Goal: Task Accomplishment & Management: Manage account settings

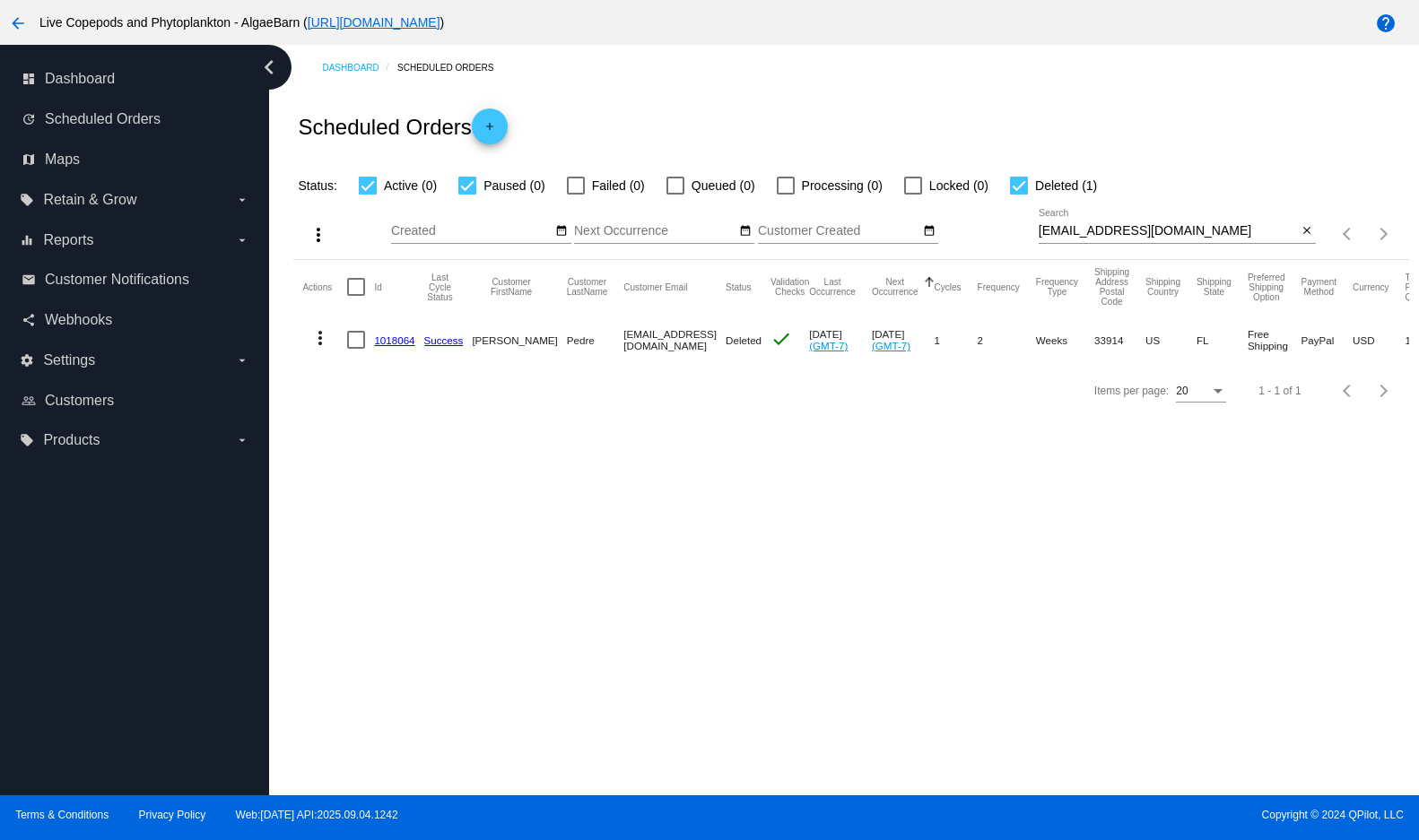
scroll to position [0, 280]
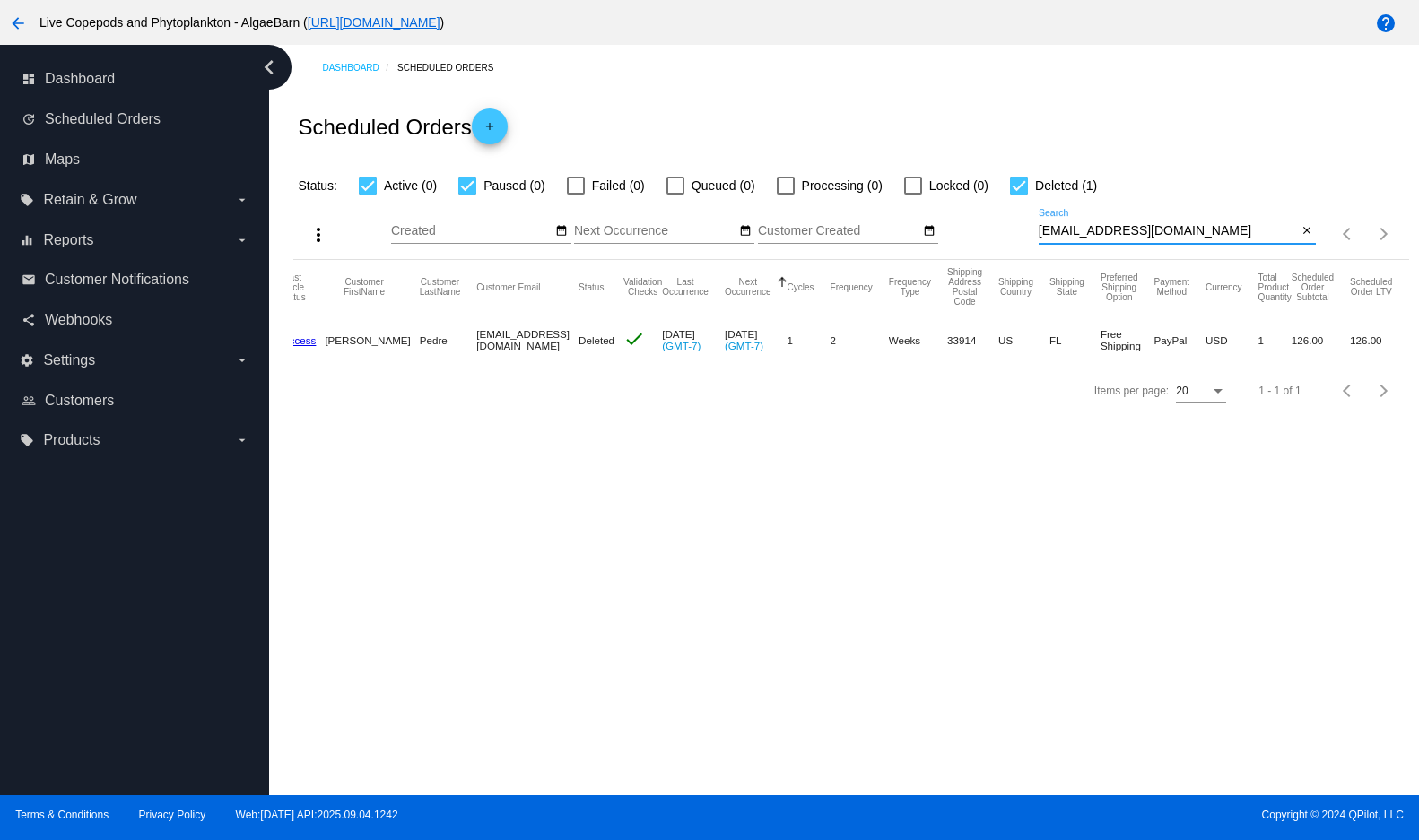
drag, startPoint x: 1227, startPoint y: 255, endPoint x: 1020, endPoint y: 251, distance: 207.0
click at [1020, 251] on div "more_vert Sep Jan Feb Mar Apr 1" at bounding box center [850, 228] width 1115 height 64
paste input "tyler@nododgedodgebal"
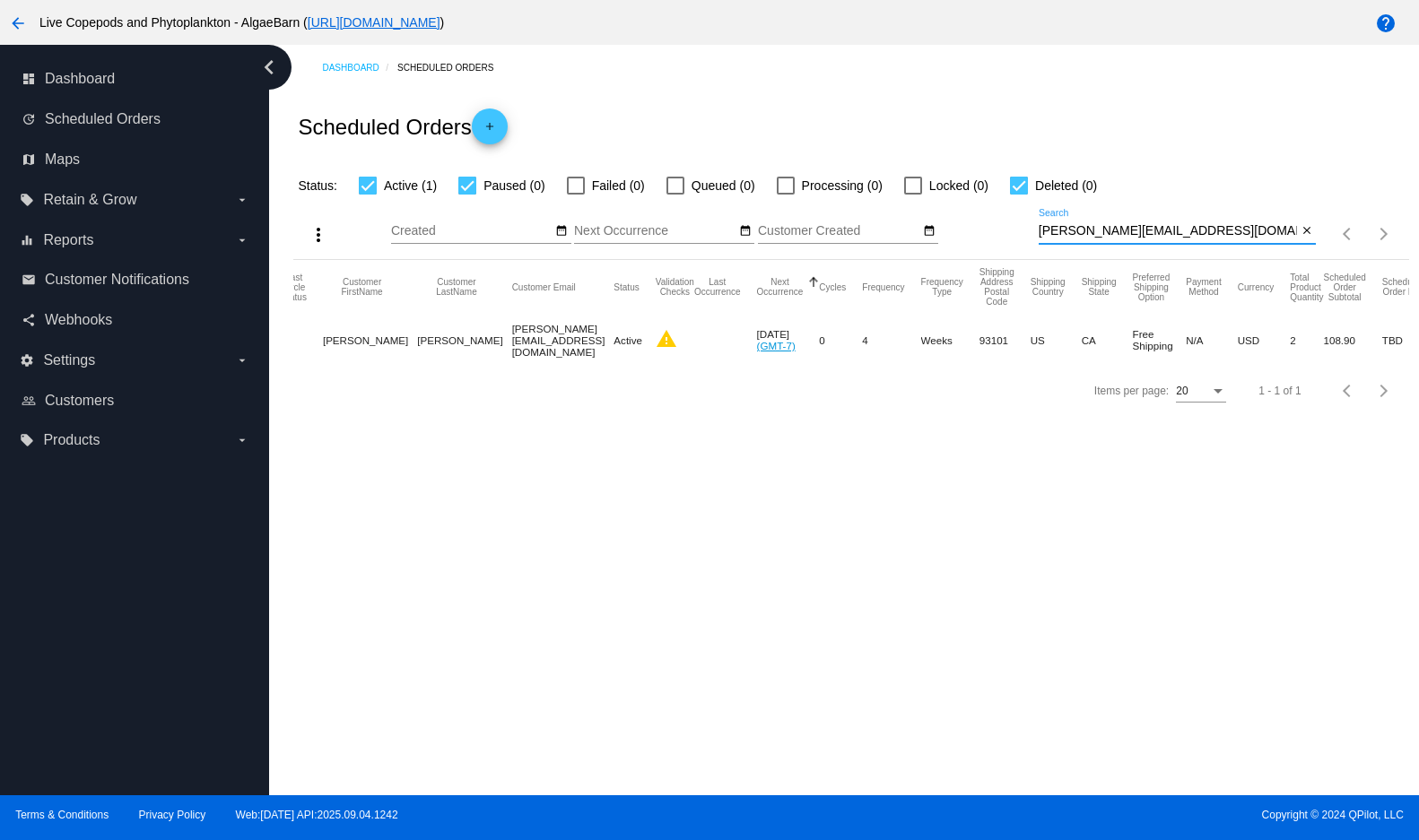
scroll to position [0, 0]
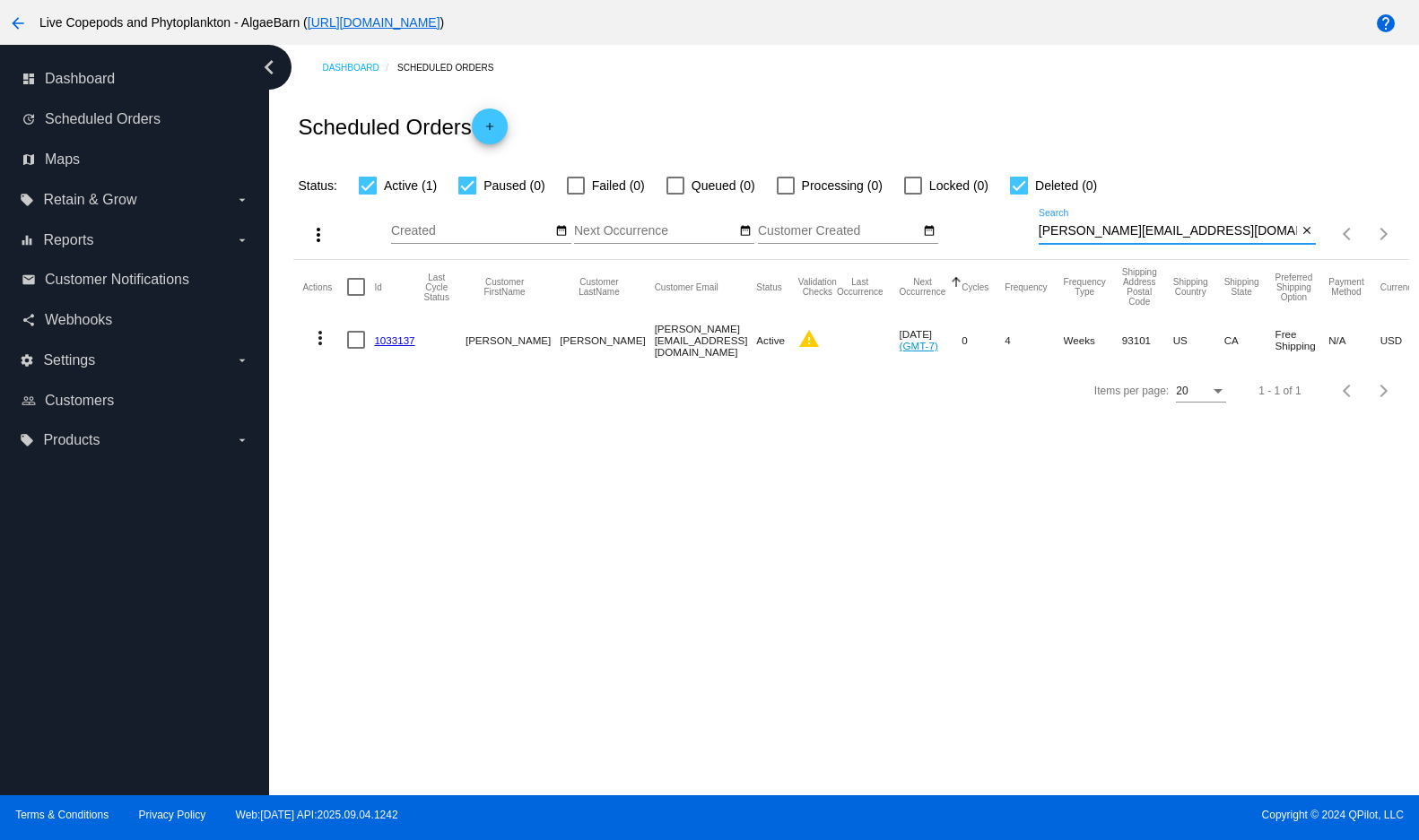
type input "[PERSON_NAME][EMAIL_ADDRESS][DOMAIN_NAME]"
click at [410, 346] on link "1033137" at bounding box center [394, 340] width 41 height 12
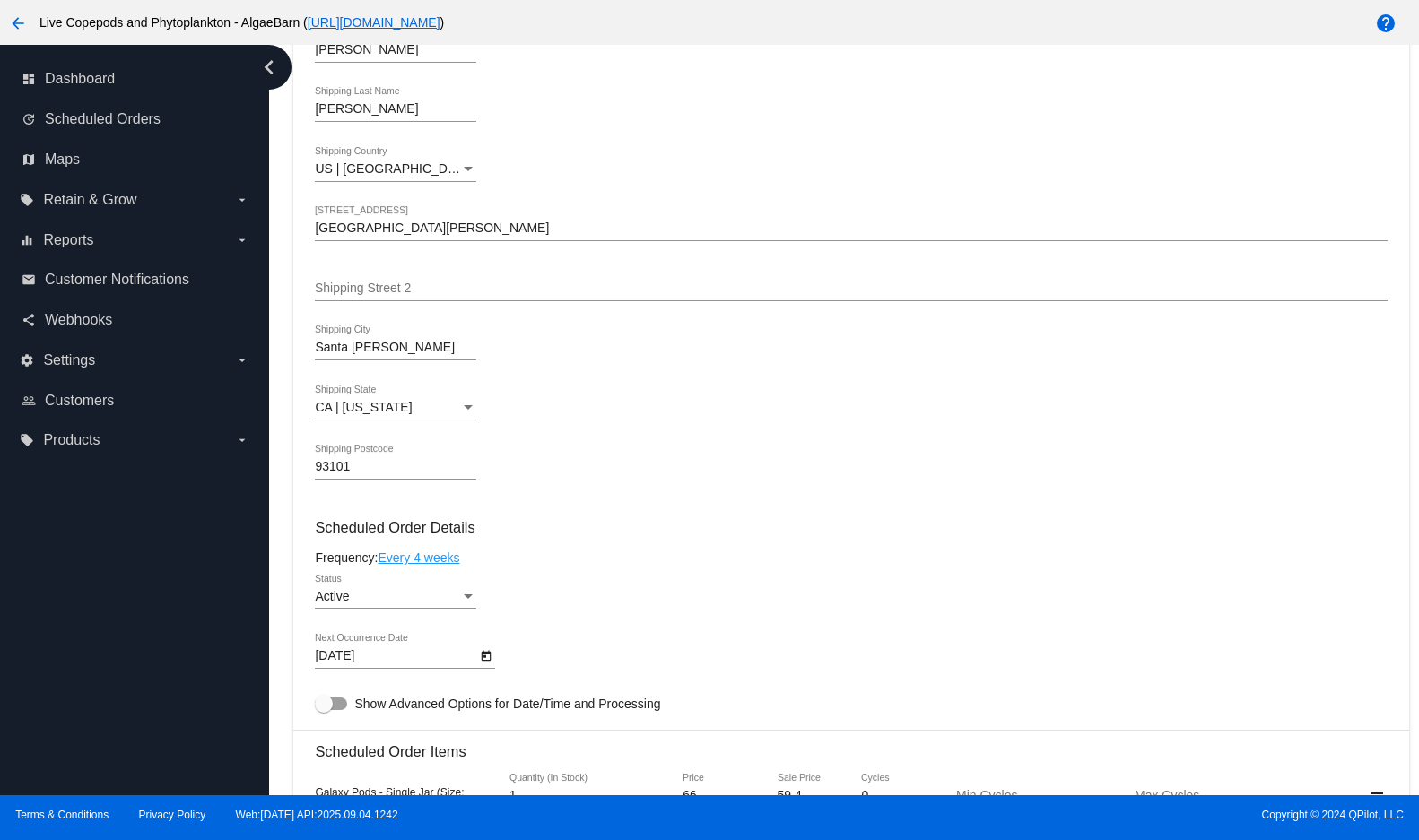
scroll to position [89, 0]
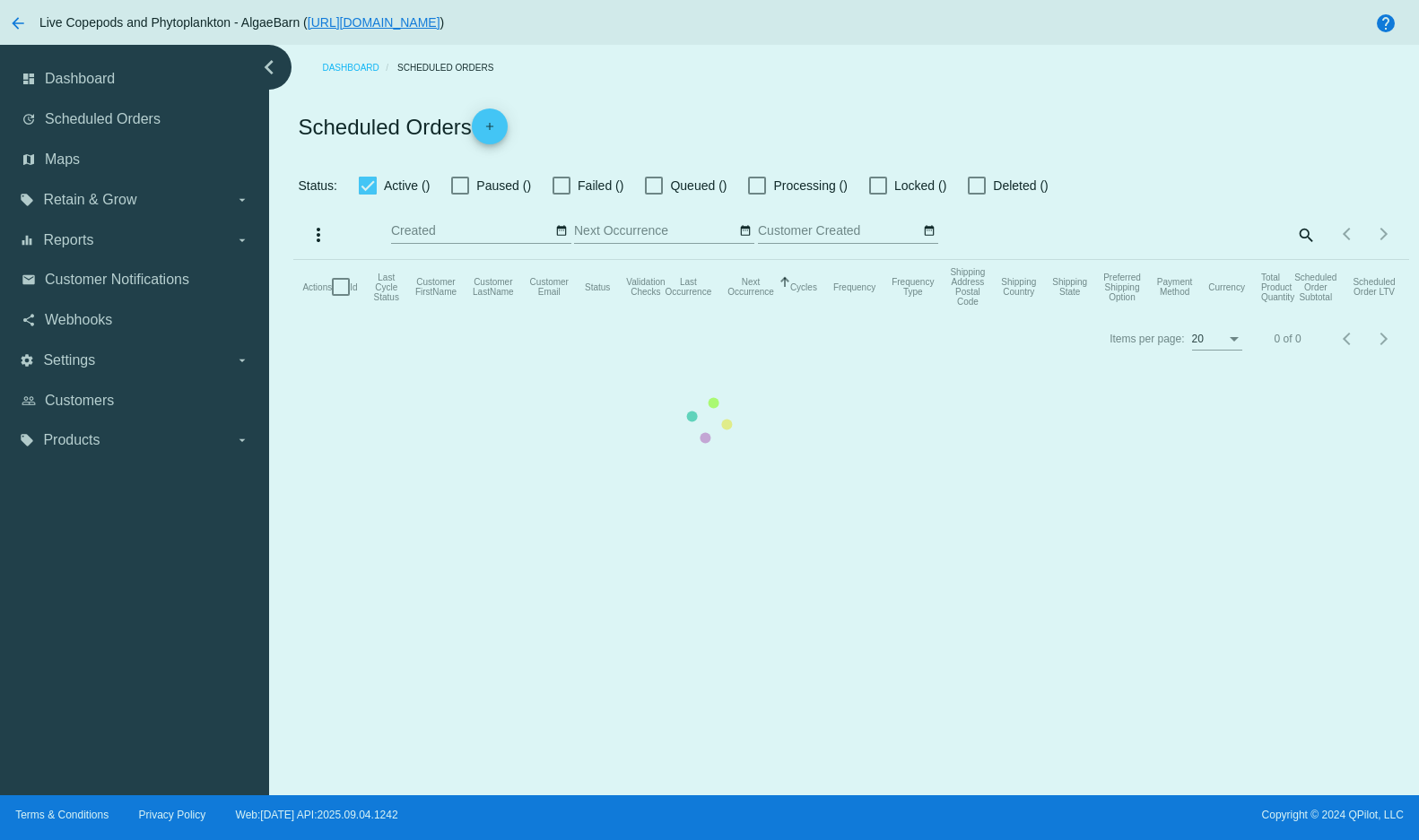
checkbox input "true"
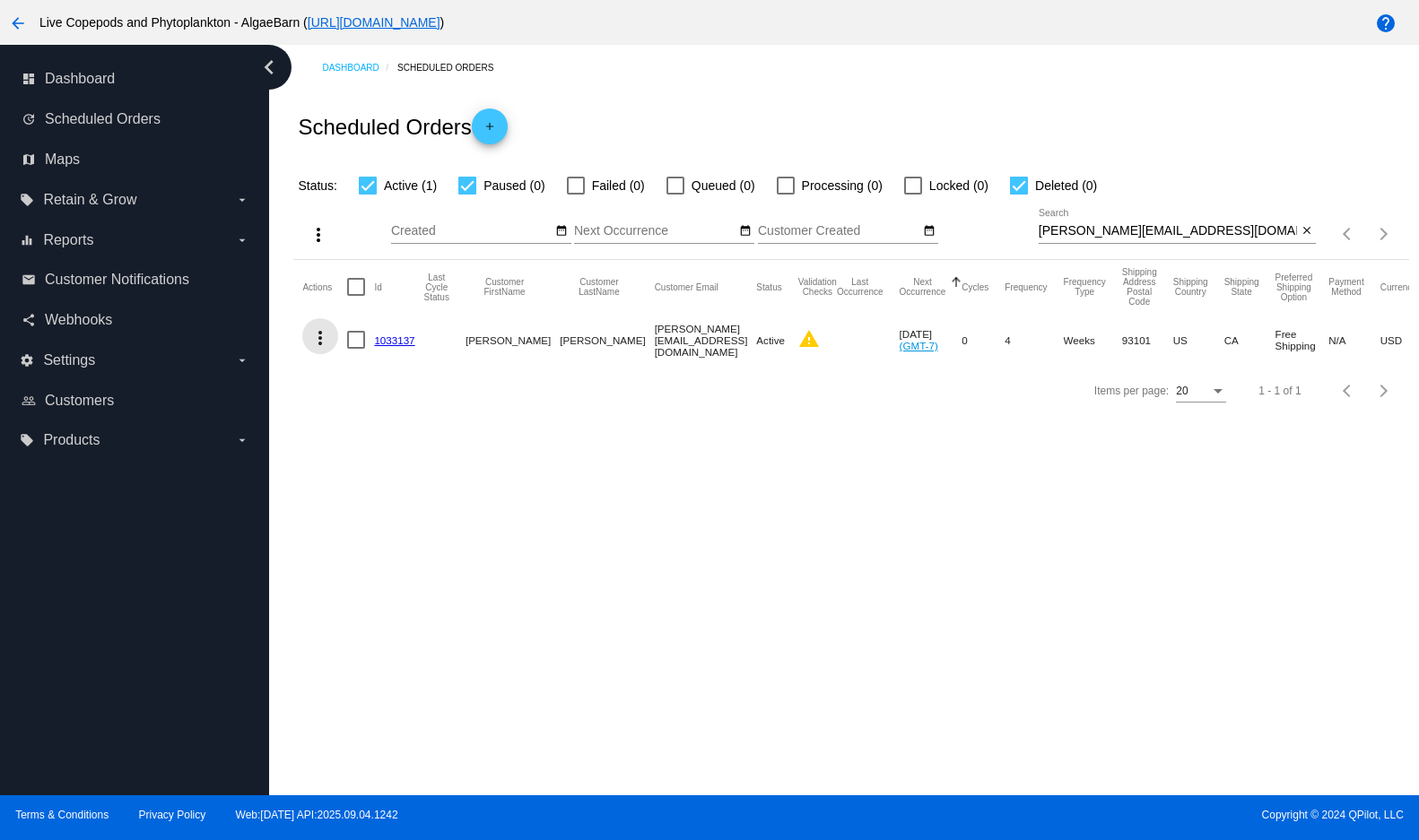
click at [323, 349] on mat-icon "more_vert" at bounding box center [320, 338] width 22 height 22
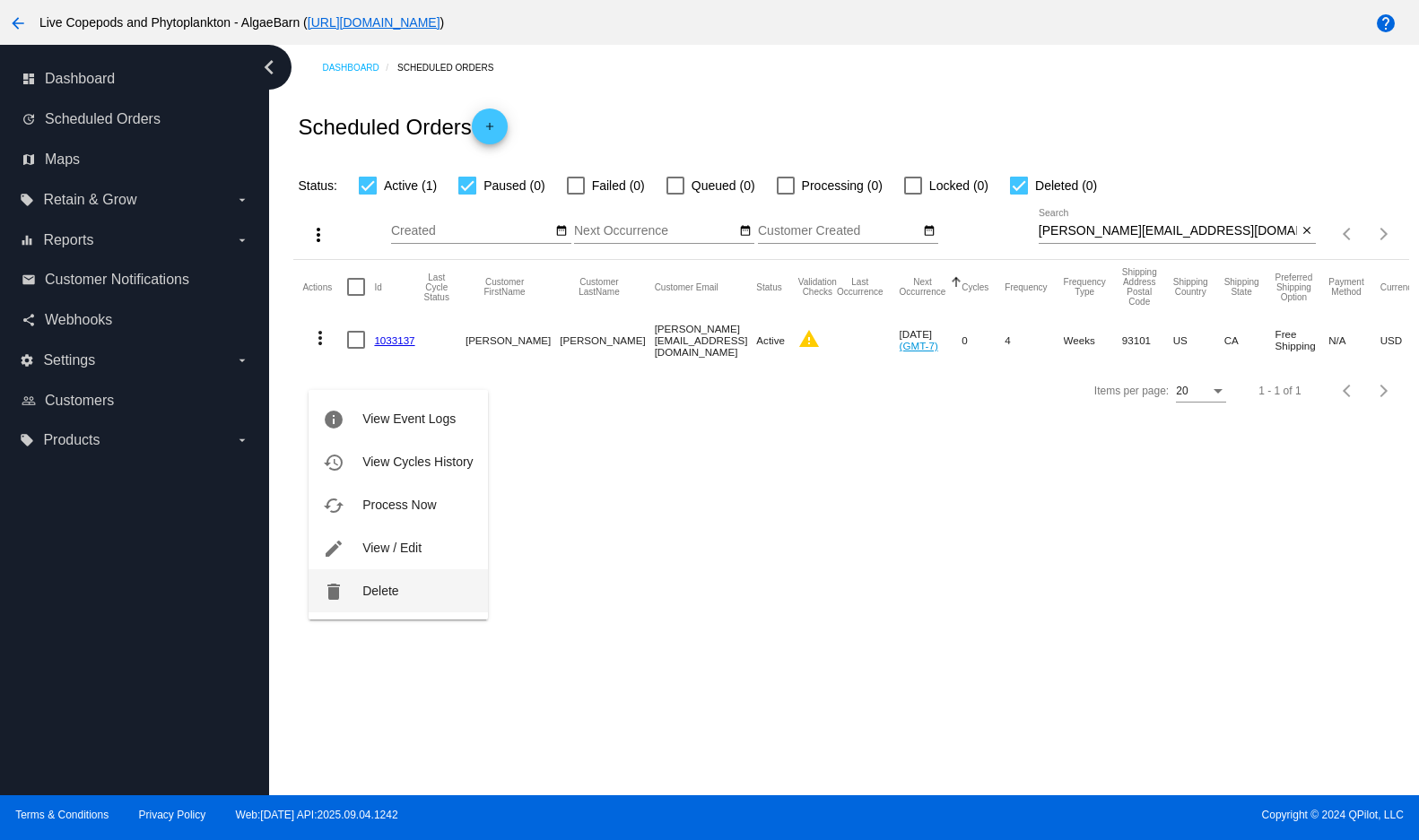
click at [362, 593] on span "Delete" at bounding box center [380, 591] width 36 height 14
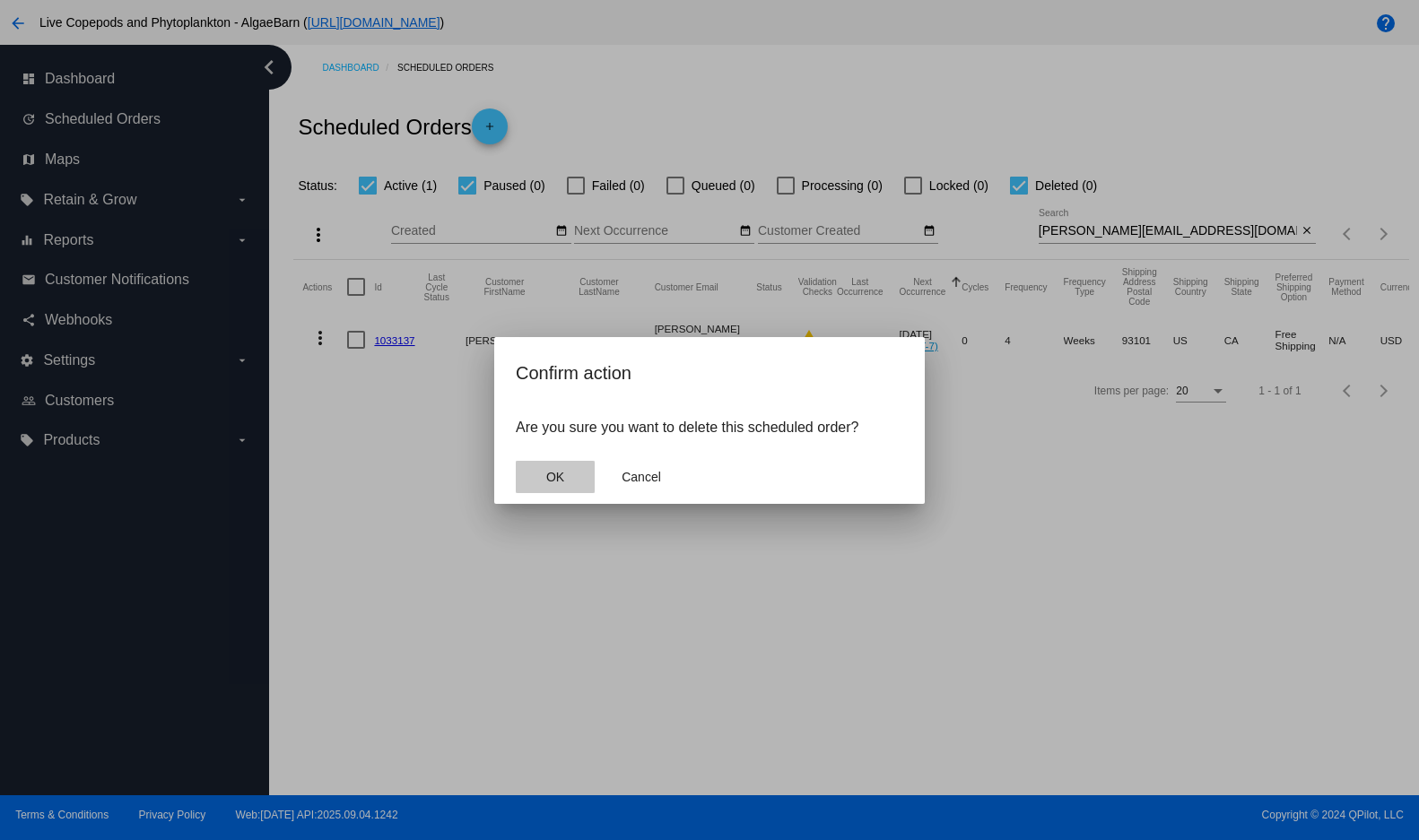
click at [561, 485] on span "OK" at bounding box center [555, 477] width 18 height 14
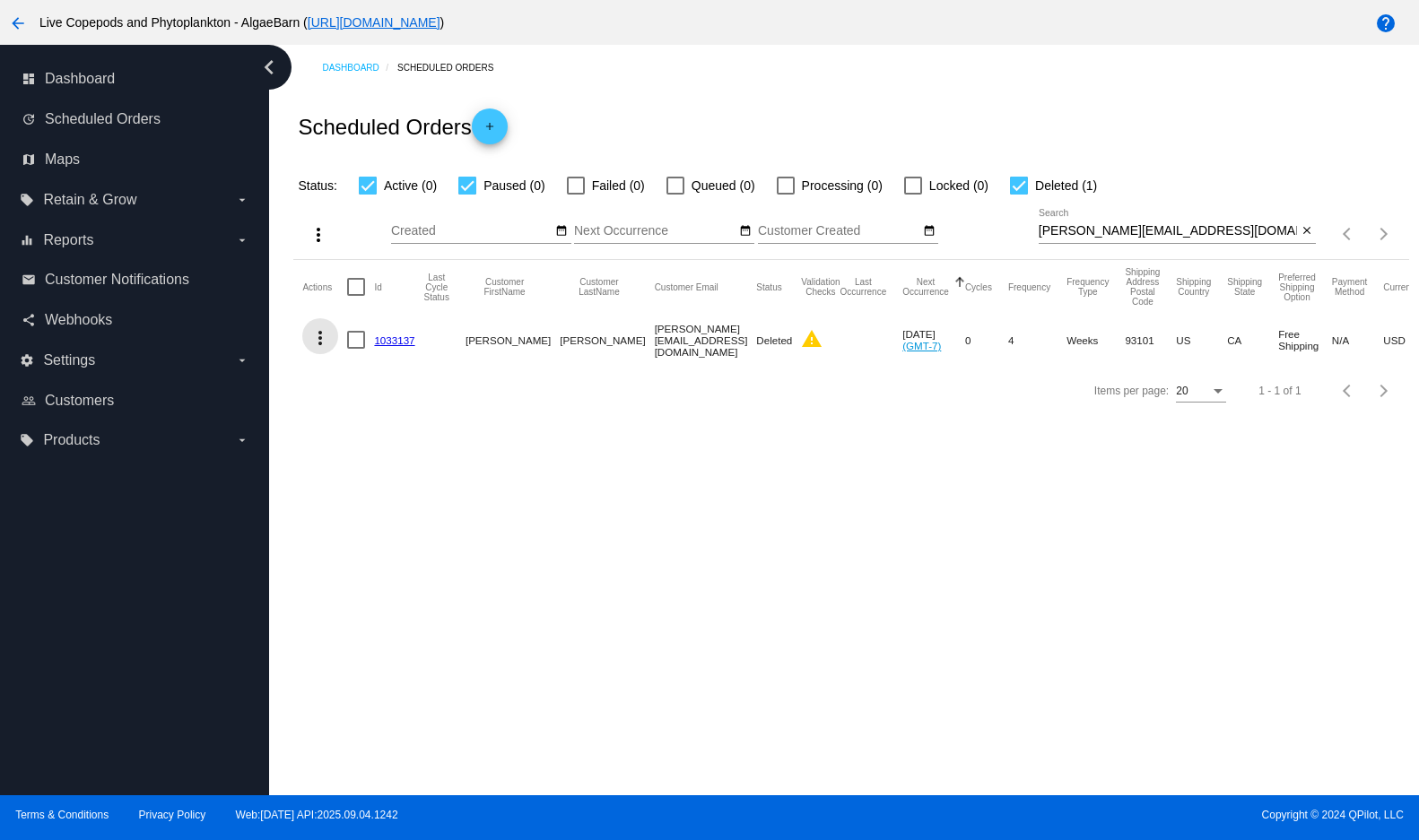
click at [329, 349] on mat-icon "more_vert" at bounding box center [320, 338] width 22 height 22
click at [348, 464] on button "history View Cycles History" at bounding box center [398, 462] width 179 height 43
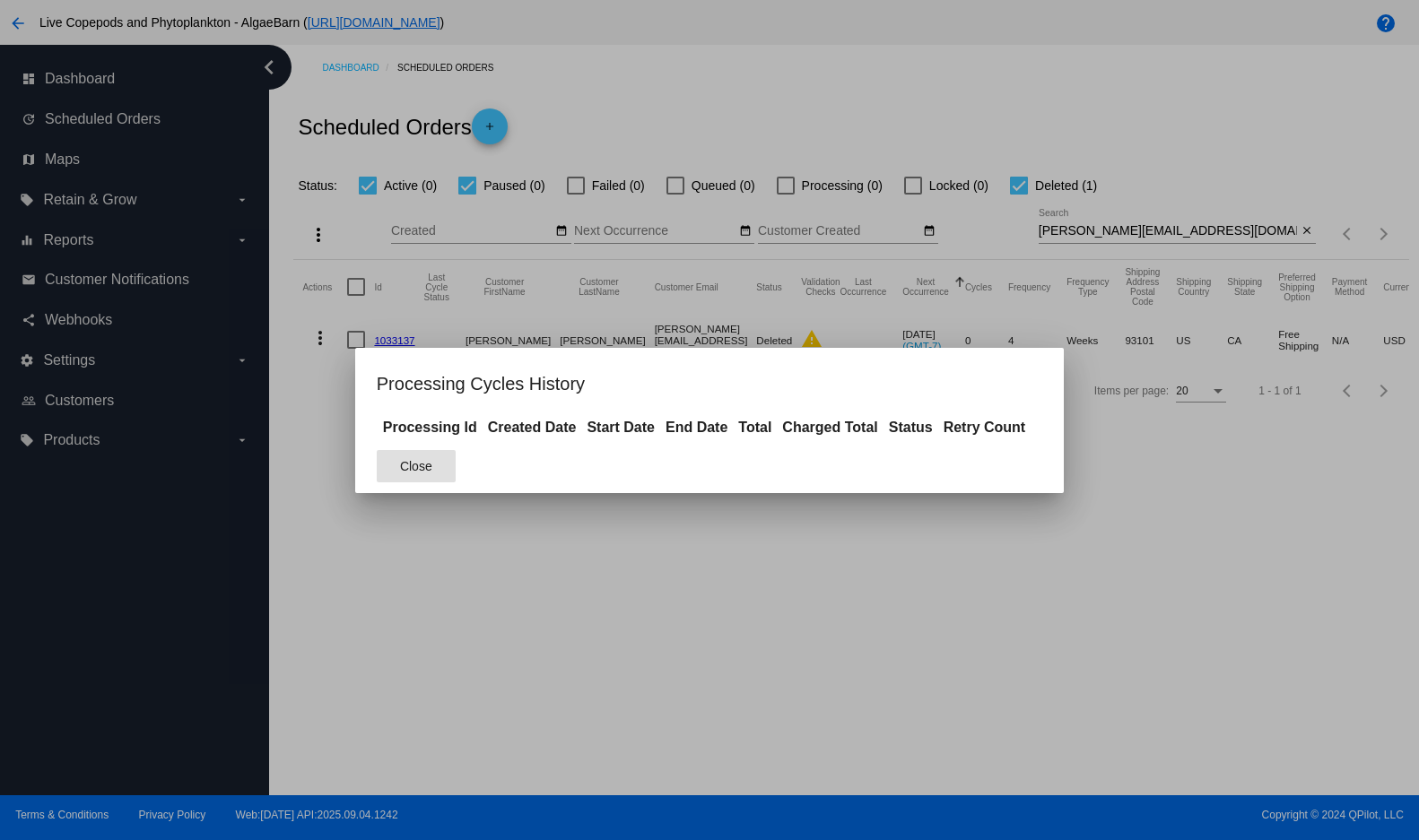
click at [400, 466] on span "Close" at bounding box center [416, 466] width 32 height 14
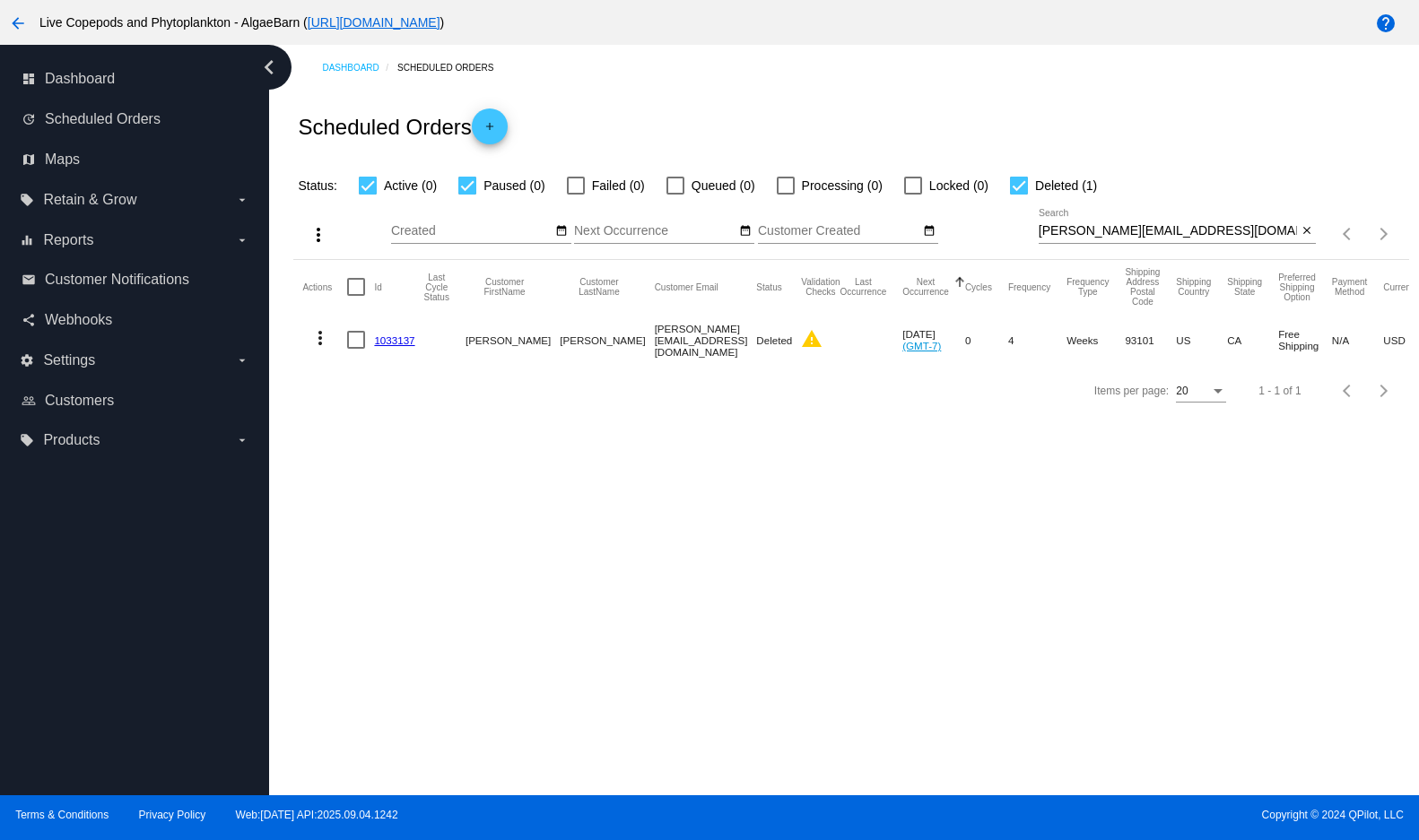
click at [326, 349] on mat-icon "more_vert" at bounding box center [320, 338] width 22 height 22
click at [359, 415] on button "info View Event Logs" at bounding box center [398, 419] width 179 height 43
